Goal: Use online tool/utility: Utilize a website feature to perform a specific function

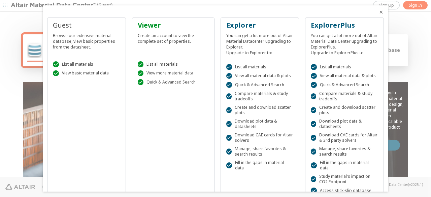
click at [378, 12] on icon "Close" at bounding box center [380, 11] width 5 height 5
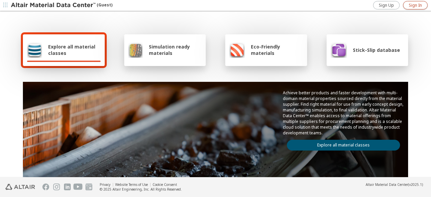
click at [409, 5] on span "Sign In" at bounding box center [415, 5] width 13 height 5
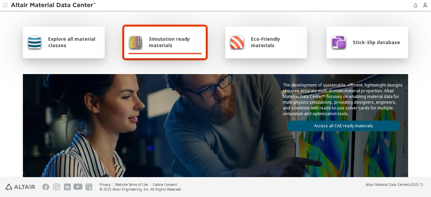
scroll to position [7, 0]
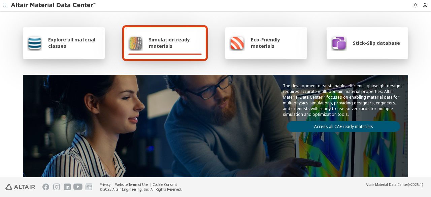
click at [351, 124] on link "Access all CAE ready materials" at bounding box center [343, 126] width 113 height 11
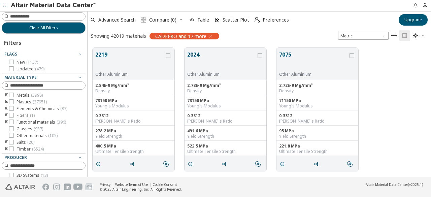
scroll to position [129, 338]
click at [425, 4] on icon "button" at bounding box center [424, 5] width 5 height 5
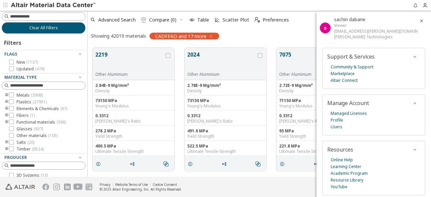
click at [419, 21] on icon "button" at bounding box center [421, 20] width 5 height 5
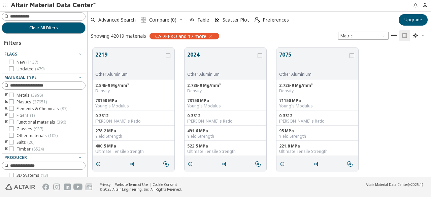
click at [6, 101] on icon "toogle group" at bounding box center [6, 101] width 5 height 5
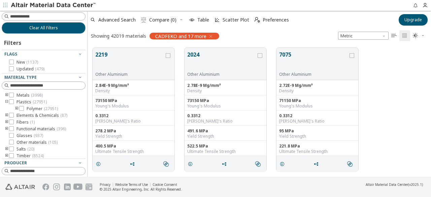
click at [16, 107] on icon "toogle group" at bounding box center [16, 108] width 5 height 5
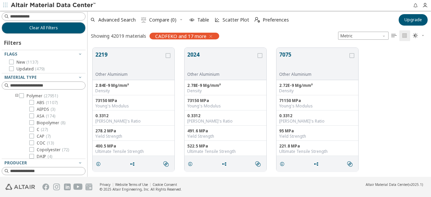
scroll to position [0, 0]
click at [16, 108] on icon "toogle group" at bounding box center [16, 108] width 5 height 5
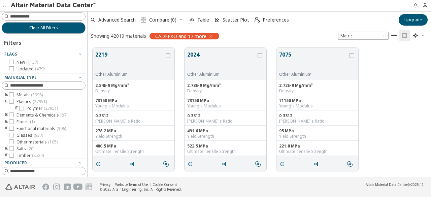
click at [7, 100] on icon "toogle group" at bounding box center [6, 101] width 5 height 5
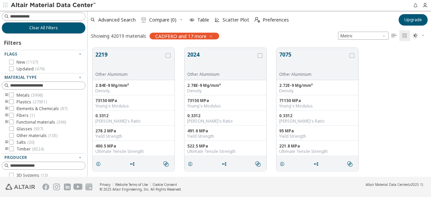
click at [6, 94] on icon "toogle group" at bounding box center [6, 95] width 5 height 5
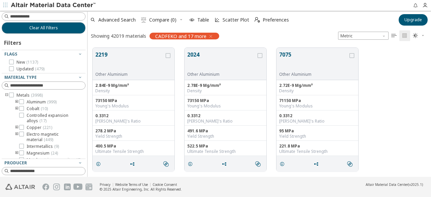
click at [5, 95] on icon "toogle group" at bounding box center [6, 95] width 5 height 5
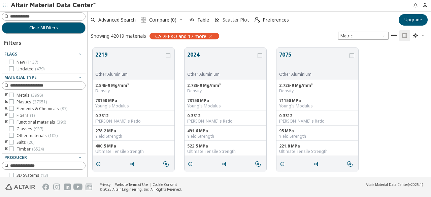
click at [235, 22] on span "Scatter Plot" at bounding box center [236, 20] width 27 height 5
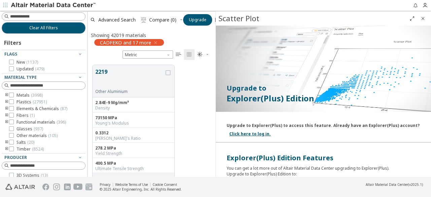
scroll to position [112, 123]
click at [267, 188] on footer "Privacy Website Terms of Use Cookie Consent © 2025 Altair Engineering, Inc. All…" at bounding box center [215, 187] width 431 height 20
